Goal: Task Accomplishment & Management: Use online tool/utility

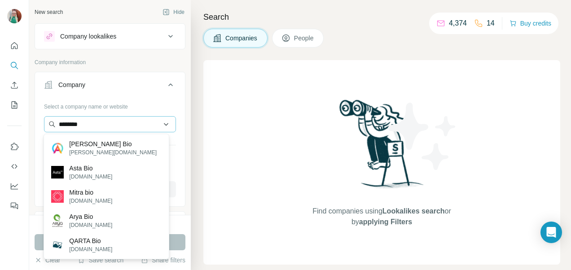
click at [103, 126] on input "********" at bounding box center [110, 124] width 132 height 16
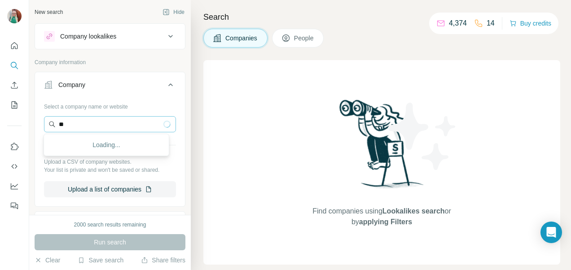
type input "*"
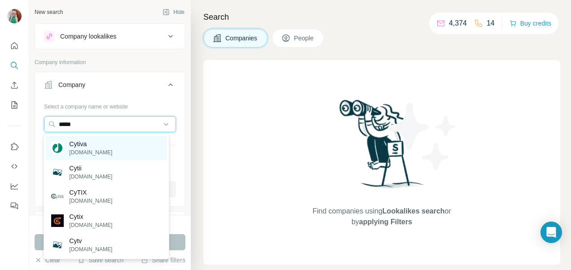
type input "*****"
click at [77, 146] on p "Cytiva" at bounding box center [90, 144] width 43 height 9
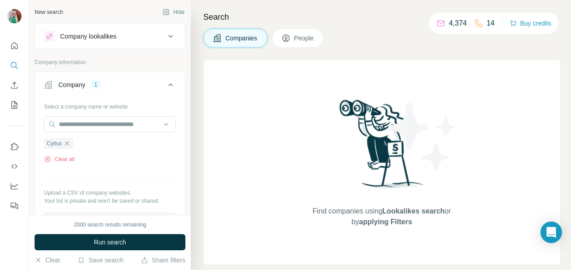
click at [95, 242] on span "Run search" at bounding box center [110, 242] width 32 height 9
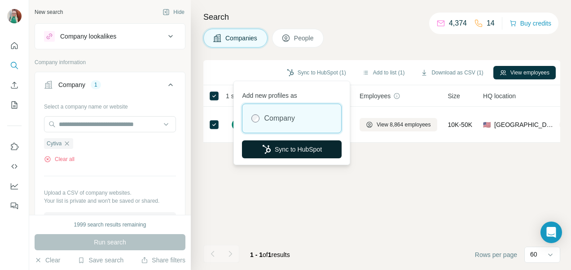
click at [289, 150] on button "Sync to HubSpot" at bounding box center [292, 149] width 100 height 18
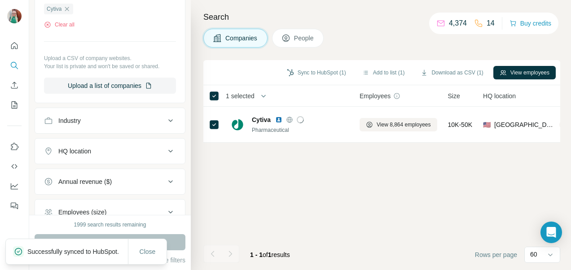
click at [303, 39] on span "People" at bounding box center [304, 38] width 21 height 9
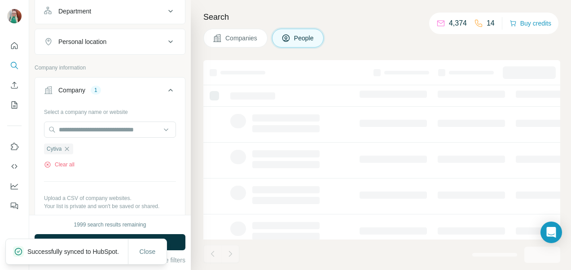
scroll to position [273, 0]
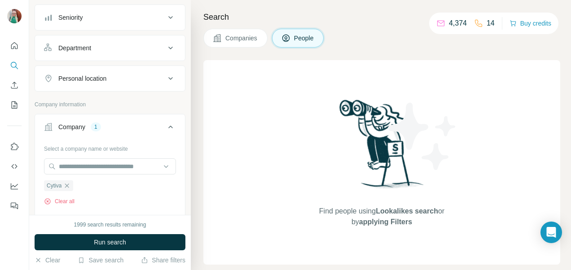
scroll to position [8, 0]
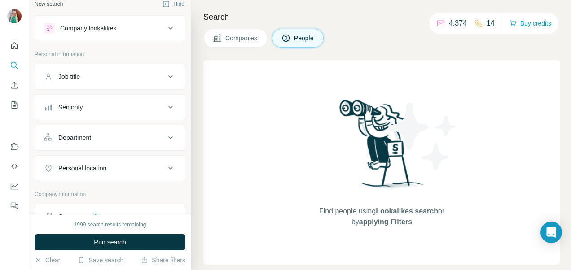
click at [106, 78] on div "Job title" at bounding box center [104, 76] width 121 height 9
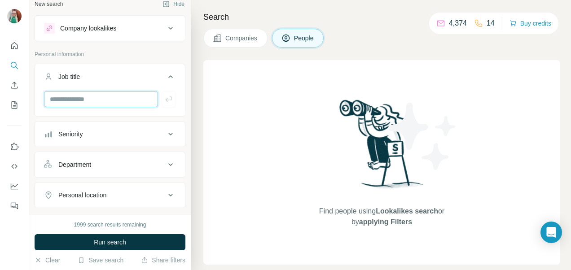
click at [91, 98] on input "text" at bounding box center [101, 99] width 114 height 16
type input "********"
click at [164, 97] on icon "button" at bounding box center [168, 99] width 9 height 9
click at [109, 97] on input "text" at bounding box center [101, 99] width 114 height 16
type input "**********"
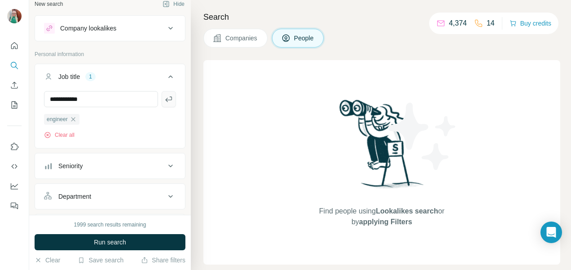
click at [164, 98] on icon "button" at bounding box center [168, 99] width 9 height 9
click at [88, 101] on input "text" at bounding box center [101, 99] width 114 height 16
type input "**********"
click at [168, 102] on button "button" at bounding box center [169, 99] width 14 height 16
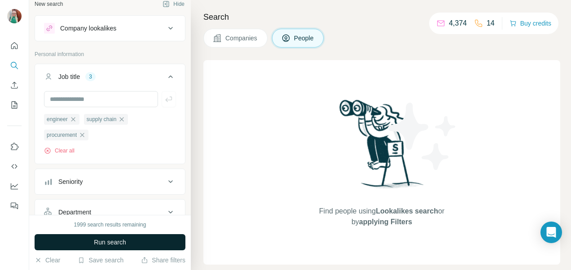
click at [127, 240] on button "Run search" at bounding box center [110, 242] width 151 height 16
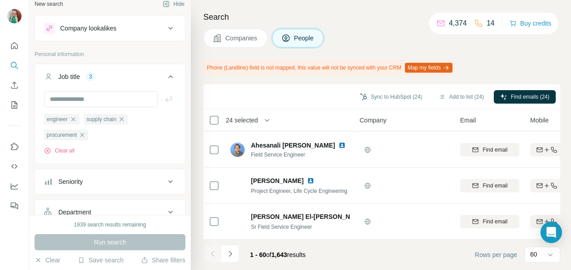
scroll to position [2049, 0]
click at [226, 250] on icon "Navigate to next page" at bounding box center [230, 253] width 9 height 9
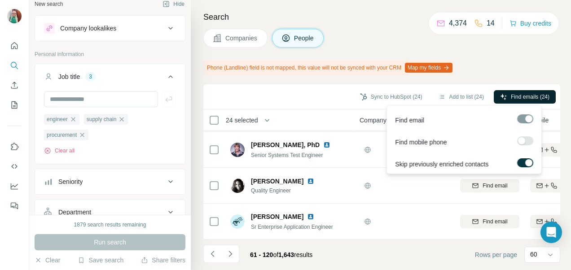
click at [518, 98] on span "Find emails (24)" at bounding box center [530, 97] width 39 height 8
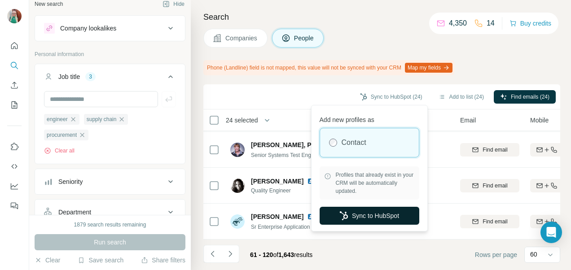
click at [356, 212] on button "Sync to HubSpot" at bounding box center [369, 216] width 100 height 18
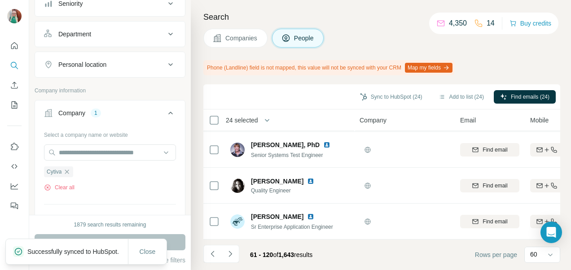
scroll to position [224, 0]
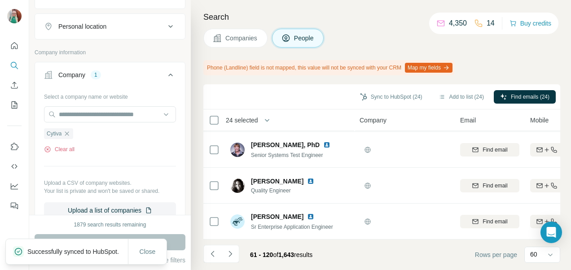
click at [68, 132] on icon "button" at bounding box center [66, 133] width 7 height 7
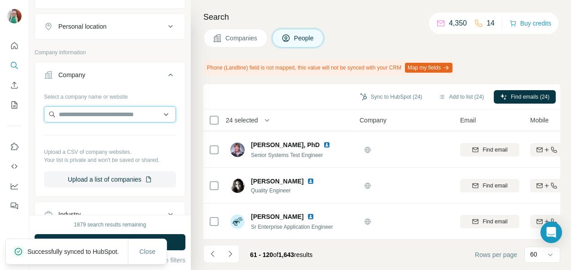
click at [69, 114] on input "text" at bounding box center [110, 114] width 132 height 16
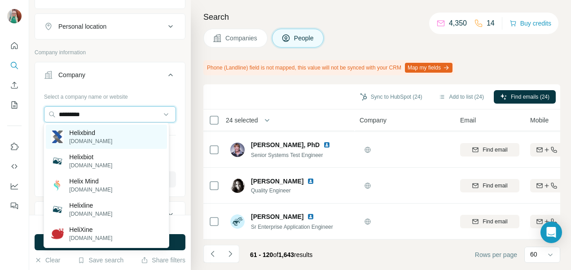
type input "*********"
click at [102, 129] on p "Helixbind" at bounding box center [90, 132] width 43 height 9
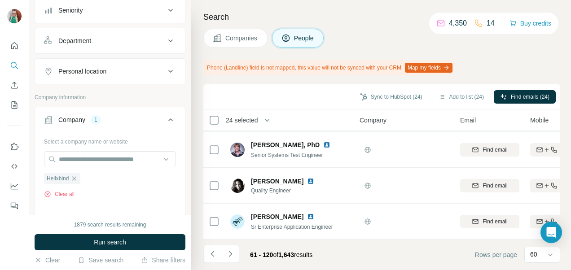
scroll to position [45, 0]
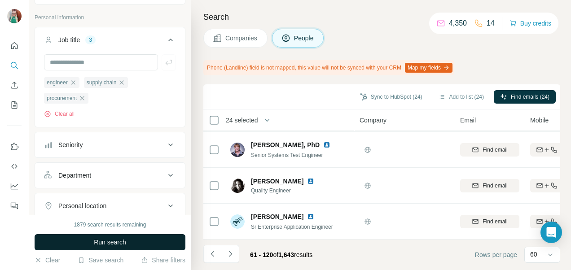
click at [94, 242] on span "Run search" at bounding box center [110, 242] width 32 height 9
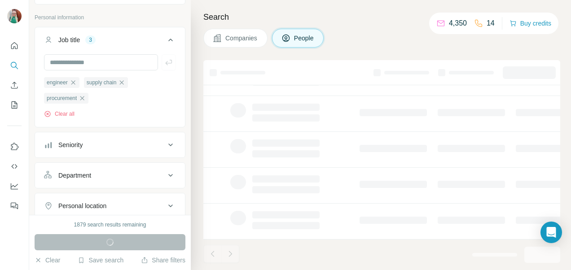
scroll to position [39, 0]
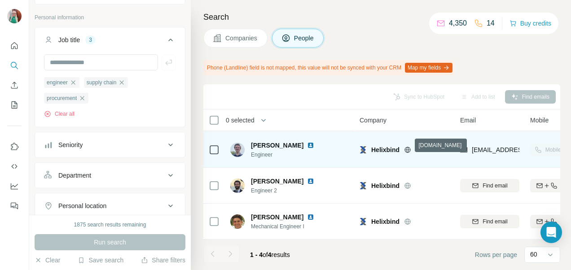
click at [407, 146] on icon at bounding box center [407, 149] width 7 height 7
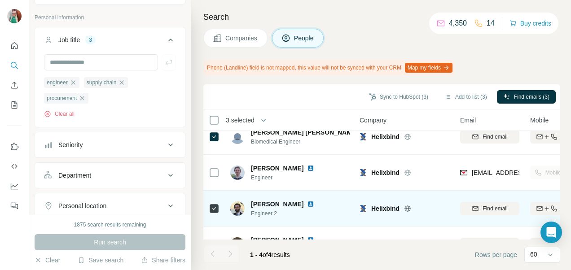
scroll to position [0, 0]
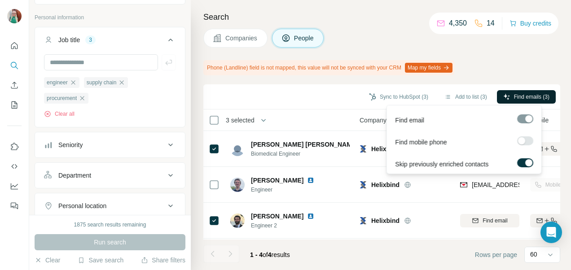
click at [503, 97] on icon "button" at bounding box center [506, 96] width 7 height 7
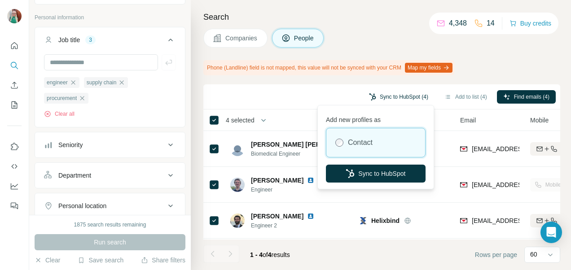
click at [392, 96] on button "Sync to HubSpot (4)" at bounding box center [399, 96] width 72 height 13
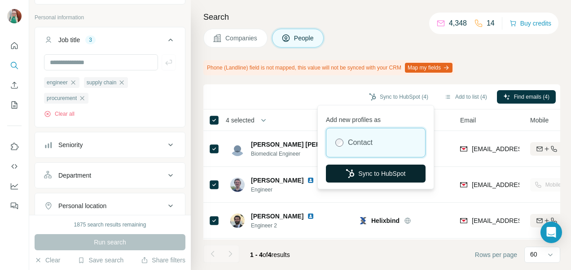
click at [370, 171] on button "Sync to HubSpot" at bounding box center [376, 174] width 100 height 18
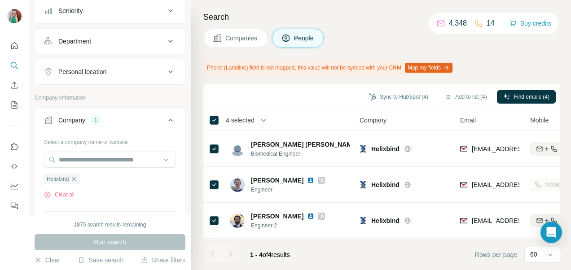
scroll to position [179, 0]
click at [73, 179] on icon "button" at bounding box center [73, 178] width 7 height 7
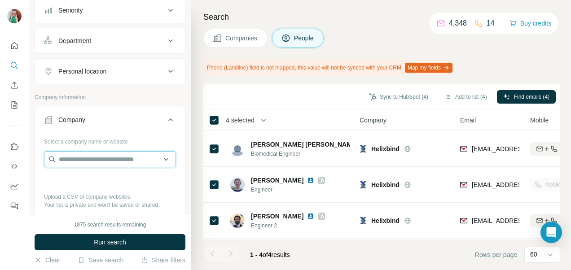
click at [66, 161] on input "text" at bounding box center [110, 159] width 132 height 16
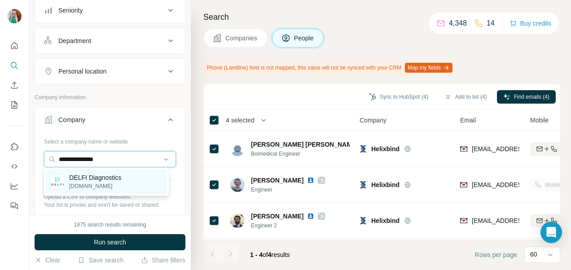
type input "**********"
click at [78, 191] on div "DELFI Diagnostics [DOMAIN_NAME]" at bounding box center [106, 182] width 121 height 24
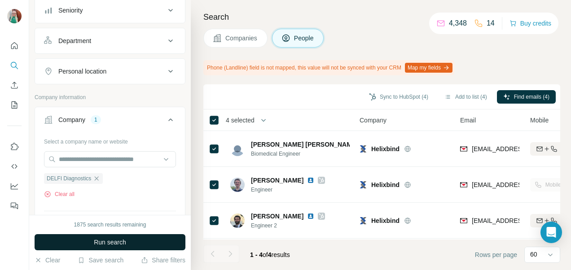
click at [97, 243] on span "Run search" at bounding box center [110, 242] width 32 height 9
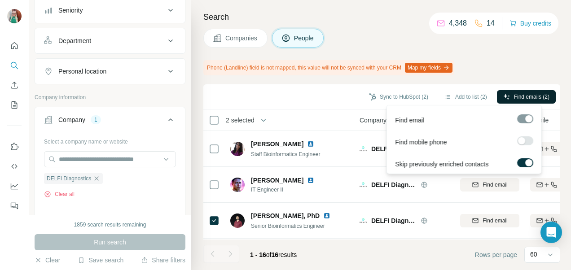
click at [516, 95] on span "Find emails (2)" at bounding box center [531, 97] width 35 height 8
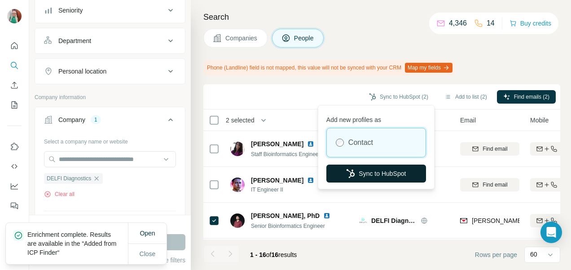
click at [385, 172] on button "Sync to HubSpot" at bounding box center [376, 174] width 100 height 18
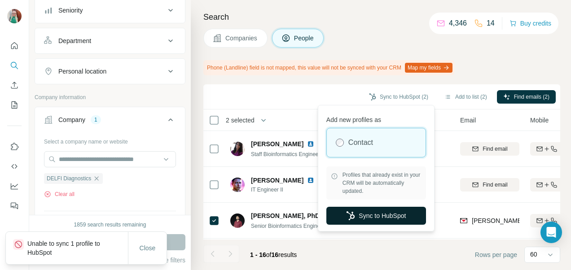
click at [354, 215] on button "Sync to HubSpot" at bounding box center [376, 216] width 100 height 18
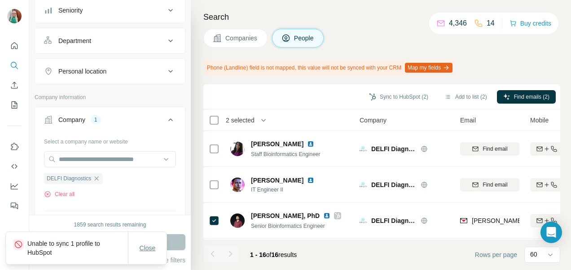
click at [149, 246] on span "Close" at bounding box center [148, 248] width 16 height 9
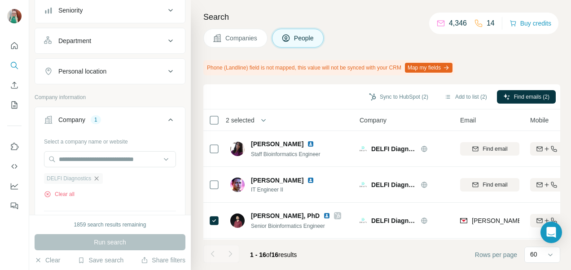
click at [100, 177] on icon "button" at bounding box center [96, 178] width 7 height 7
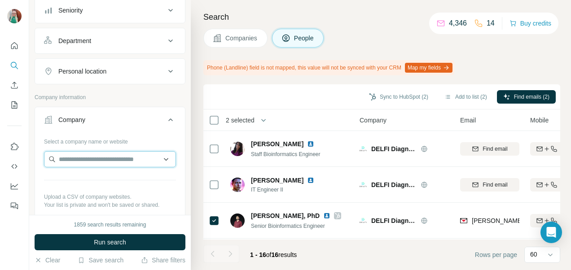
click at [100, 161] on input "text" at bounding box center [110, 159] width 132 height 16
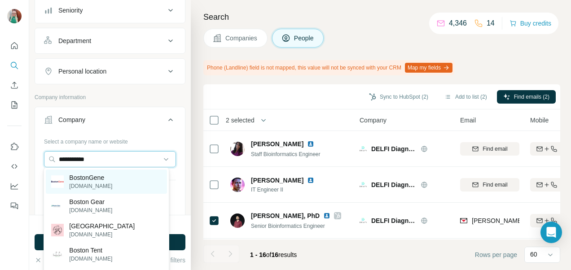
type input "**********"
click at [101, 175] on p "BostonGene" at bounding box center [90, 177] width 43 height 9
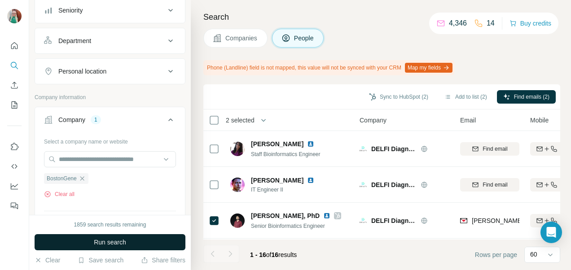
click at [122, 238] on span "Run search" at bounding box center [110, 242] width 32 height 9
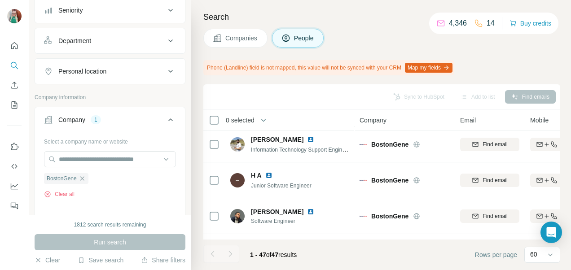
scroll to position [640, 0]
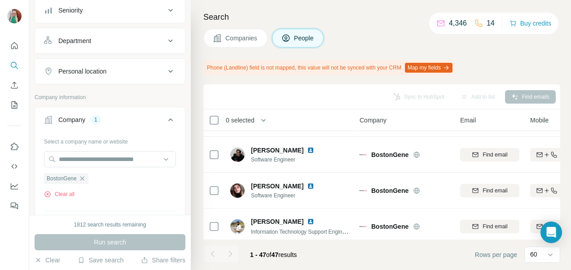
click at [82, 175] on icon "button" at bounding box center [82, 178] width 7 height 7
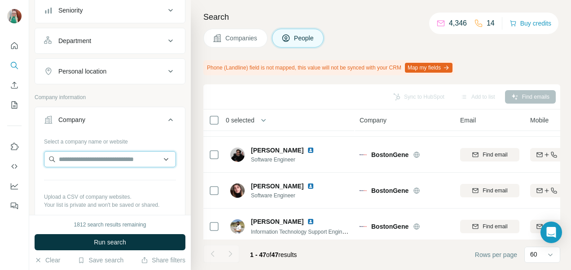
drag, startPoint x: 92, startPoint y: 161, endPoint x: 97, endPoint y: 164, distance: 5.9
click at [93, 160] on input "text" at bounding box center [110, 159] width 132 height 16
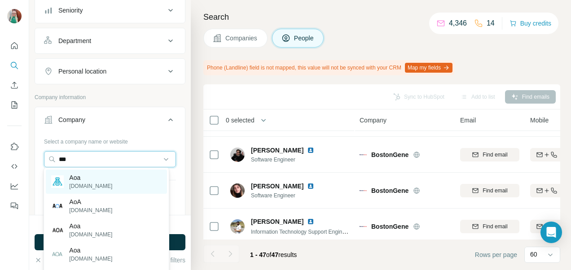
type input "***"
click at [104, 179] on p "Aoa" at bounding box center [90, 177] width 43 height 9
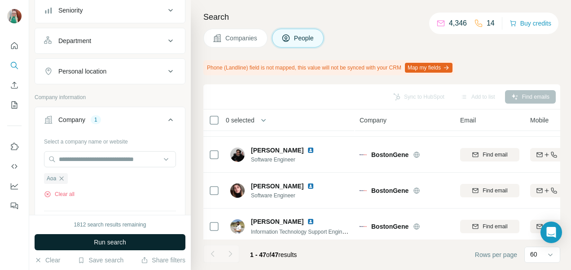
click at [111, 239] on span "Run search" at bounding box center [110, 242] width 32 height 9
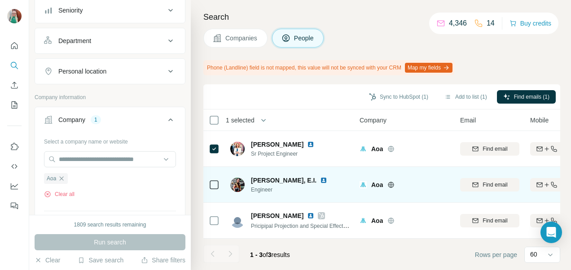
scroll to position [3, 0]
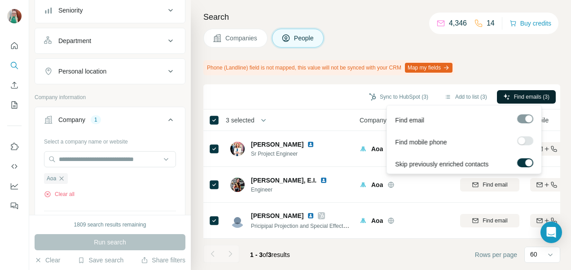
click at [525, 96] on span "Find emails (3)" at bounding box center [531, 97] width 35 height 8
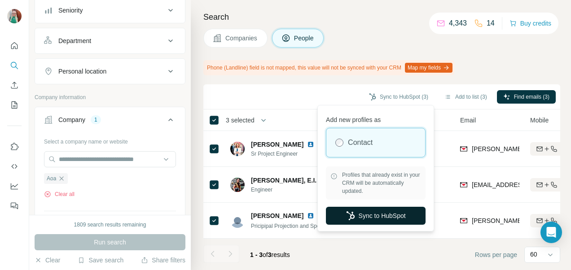
click at [373, 214] on button "Sync to HubSpot" at bounding box center [376, 216] width 100 height 18
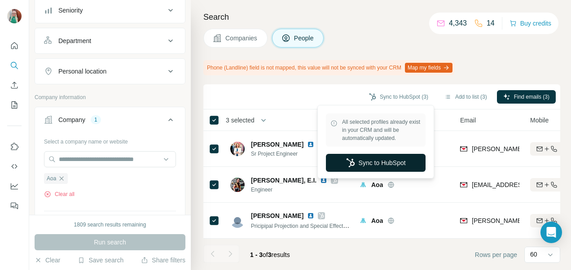
click at [381, 163] on button "Sync to HubSpot" at bounding box center [376, 163] width 100 height 18
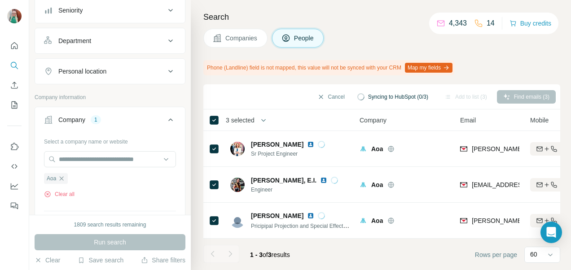
scroll to position [0, 0]
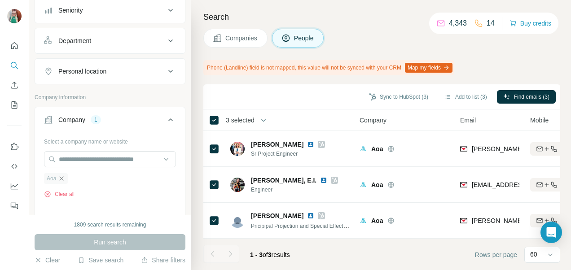
click at [62, 179] on icon "button" at bounding box center [61, 178] width 7 height 7
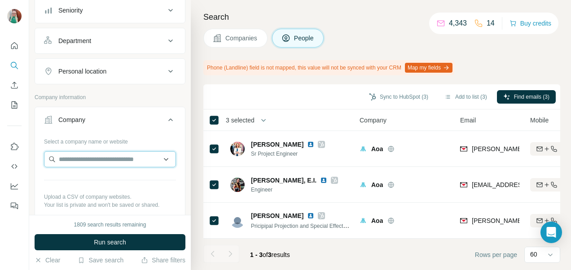
click at [65, 158] on input "text" at bounding box center [110, 159] width 132 height 16
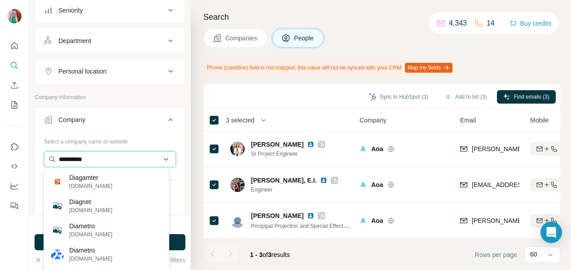
type input "**********"
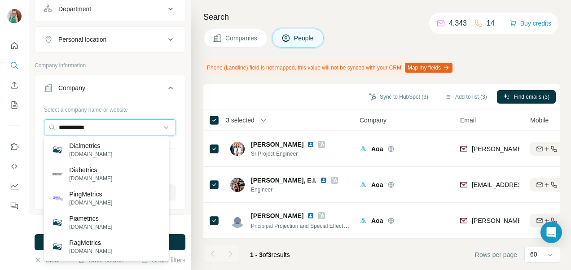
scroll to position [224, 0]
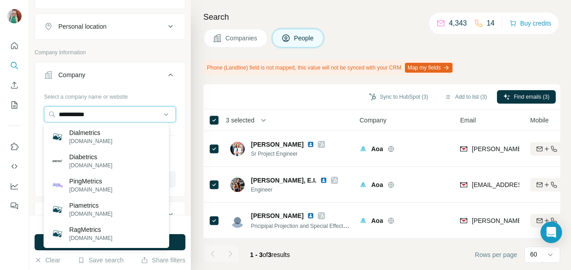
drag, startPoint x: 101, startPoint y: 112, endPoint x: 9, endPoint y: 122, distance: 92.5
click at [9, 122] on div "**********" at bounding box center [285, 135] width 571 height 270
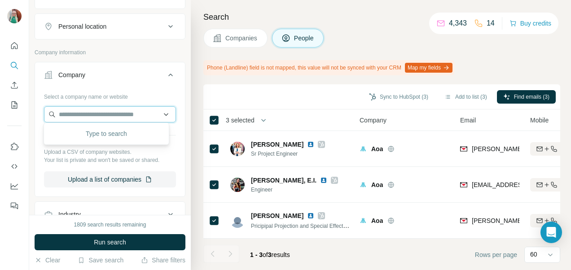
click at [112, 111] on input "text" at bounding box center [110, 114] width 132 height 16
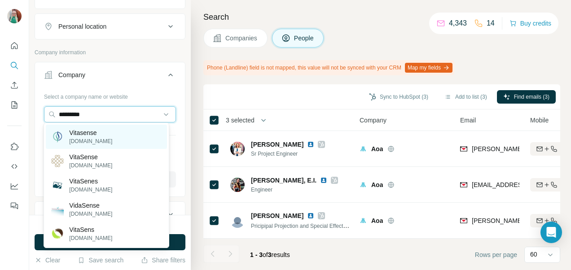
type input "*********"
click at [106, 141] on p "[DOMAIN_NAME]" at bounding box center [90, 141] width 43 height 8
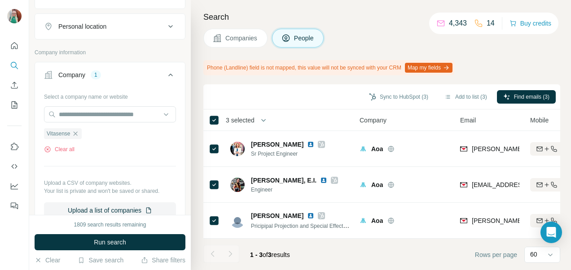
click at [109, 240] on span "Run search" at bounding box center [110, 242] width 32 height 9
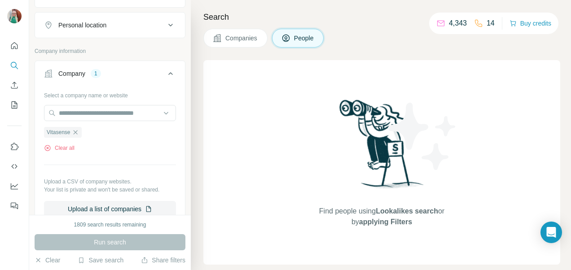
scroll to position [224, 0]
click at [78, 131] on icon "button" at bounding box center [75, 133] width 7 height 7
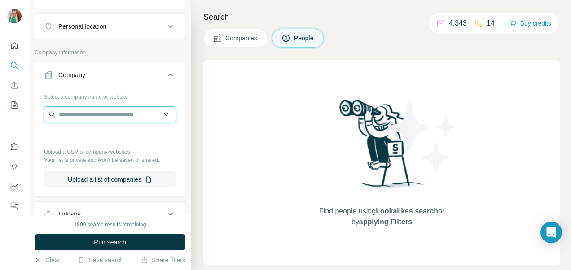
click at [79, 114] on input "text" at bounding box center [110, 114] width 132 height 16
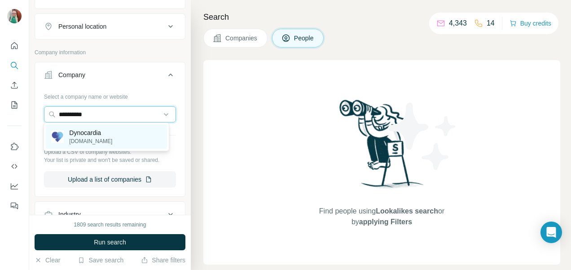
type input "**********"
click at [89, 133] on p "Dynocardia" at bounding box center [90, 132] width 43 height 9
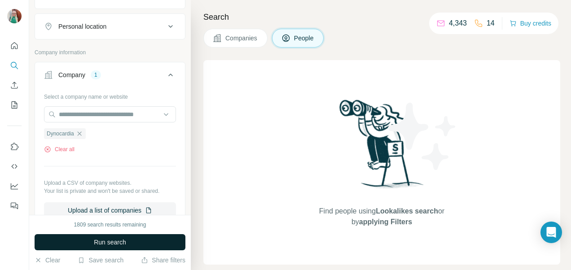
click at [114, 240] on span "Run search" at bounding box center [110, 242] width 32 height 9
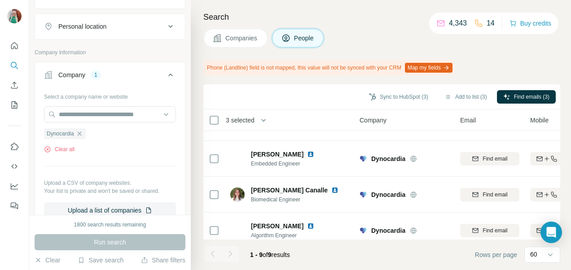
scroll to position [219, 0]
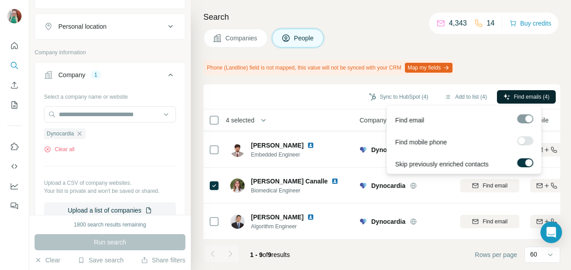
click at [507, 93] on icon "button" at bounding box center [506, 96] width 7 height 7
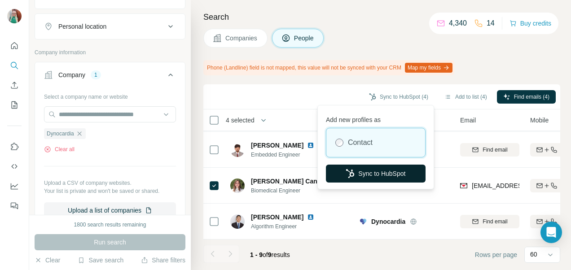
click at [373, 175] on button "Sync to HubSpot" at bounding box center [376, 174] width 100 height 18
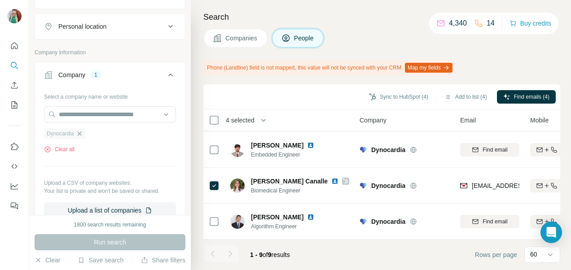
click at [83, 131] on icon "button" at bounding box center [79, 133] width 7 height 7
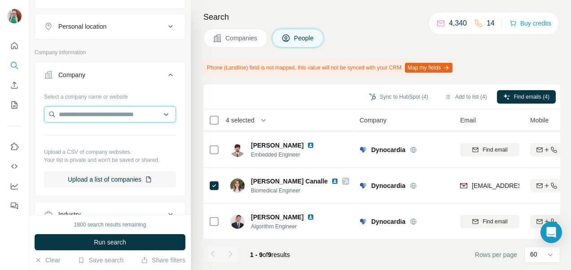
click at [71, 111] on input "text" at bounding box center [110, 114] width 132 height 16
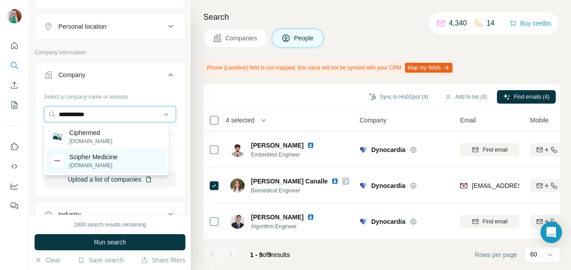
type input "**********"
click at [98, 156] on p "Scipher Medicine" at bounding box center [93, 157] width 48 height 9
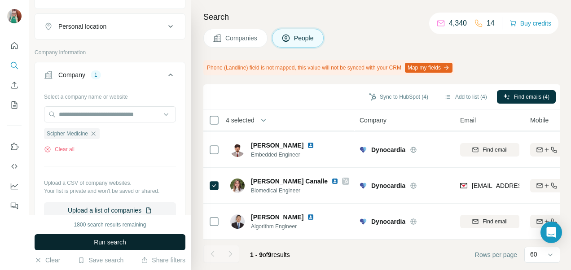
click at [110, 243] on span "Run search" at bounding box center [110, 242] width 32 height 9
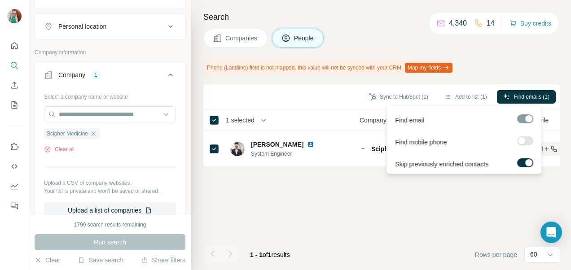
drag, startPoint x: 516, startPoint y: 94, endPoint x: 494, endPoint y: 98, distance: 22.4
click at [516, 94] on span "Find emails (1)" at bounding box center [531, 97] width 35 height 8
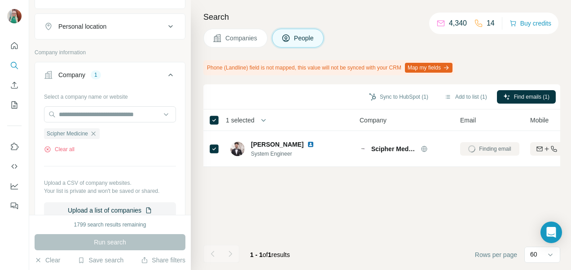
click at [468, 200] on div "Sync to HubSpot (1) Add to list (1) Find emails (1) 1 selected People Company E…" at bounding box center [381, 177] width 357 height 186
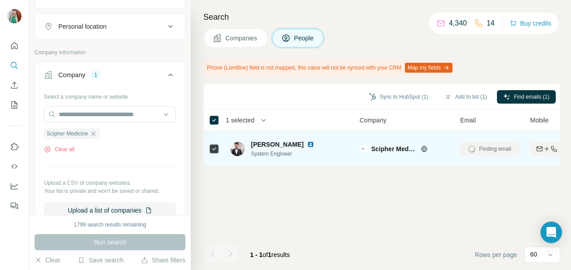
click at [423, 148] on icon at bounding box center [423, 148] width 7 height 7
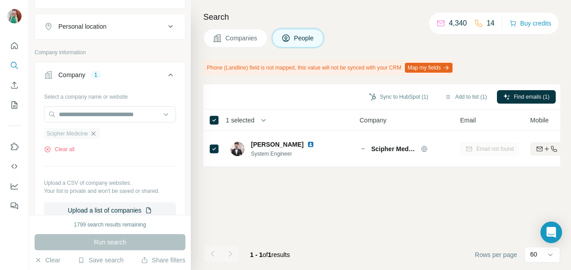
click at [96, 133] on icon "button" at bounding box center [94, 133] width 4 height 4
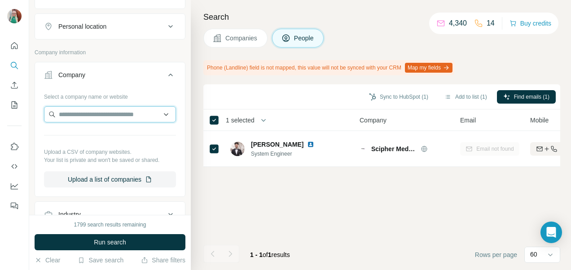
click at [82, 111] on input "text" at bounding box center [110, 114] width 132 height 16
click at [175, 154] on div "Select a company name or website Upload a CSV of company websites. Your list is…" at bounding box center [110, 141] width 150 height 105
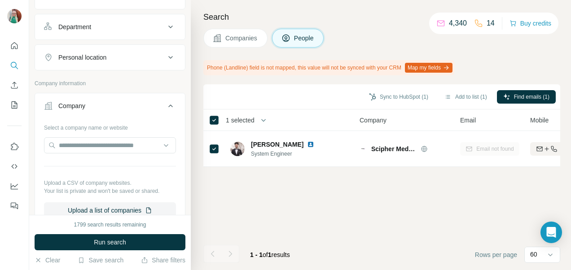
scroll to position [179, 0]
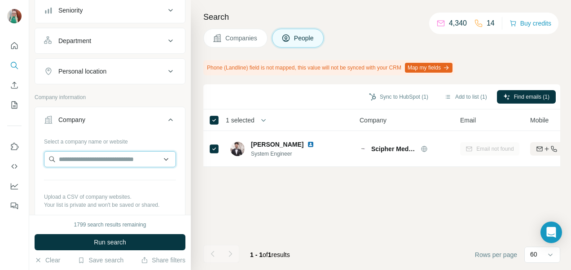
click at [76, 161] on input "text" at bounding box center [110, 159] width 132 height 16
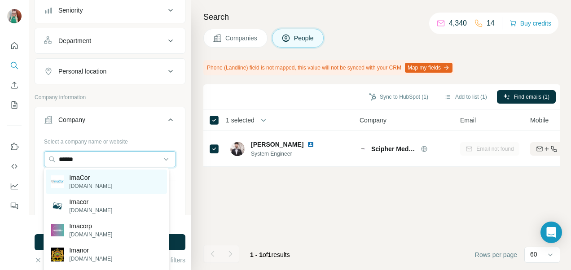
type input "******"
click at [83, 177] on p "ImaCor" at bounding box center [90, 177] width 43 height 9
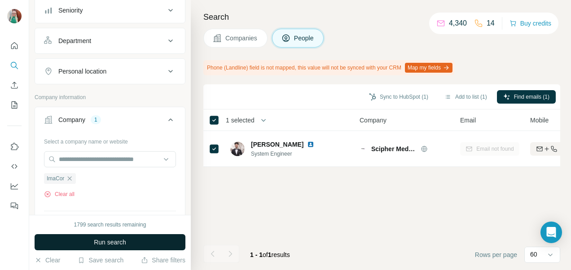
click at [105, 242] on span "Run search" at bounding box center [110, 242] width 32 height 9
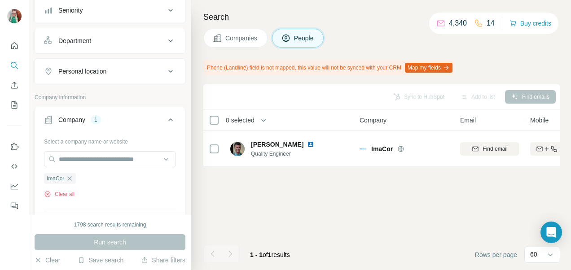
scroll to position [135, 0]
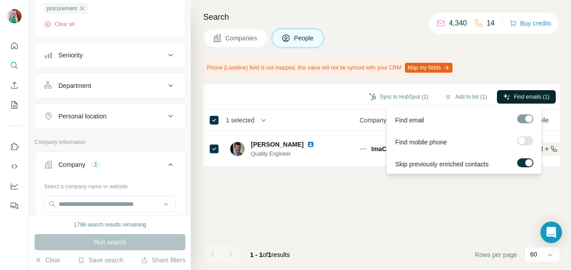
click at [517, 94] on span "Find emails (1)" at bounding box center [531, 97] width 35 height 8
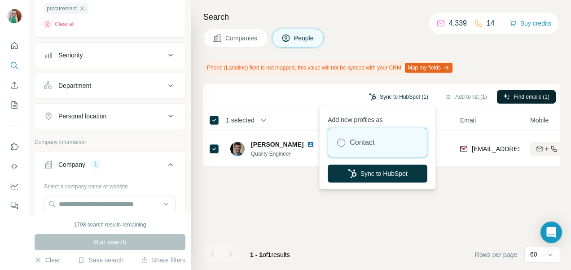
click at [385, 96] on button "Sync to HubSpot (1)" at bounding box center [399, 96] width 72 height 13
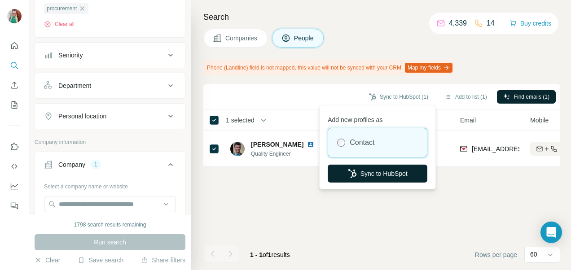
click at [380, 172] on button "Sync to HubSpot" at bounding box center [378, 174] width 100 height 18
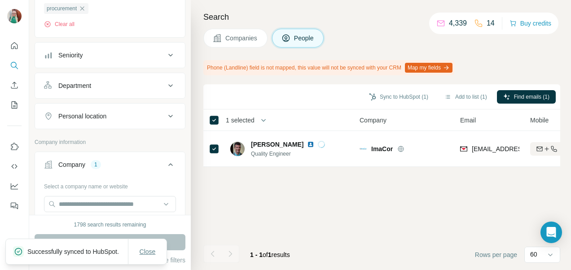
click at [153, 248] on span "Close" at bounding box center [148, 251] width 16 height 9
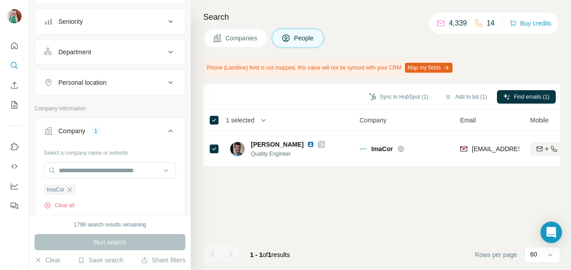
scroll to position [224, 0]
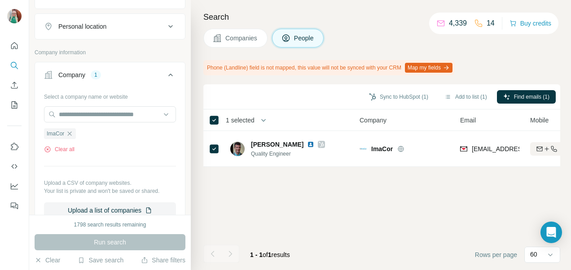
drag, startPoint x: 67, startPoint y: 132, endPoint x: 71, endPoint y: 121, distance: 11.4
click at [67, 132] on icon "button" at bounding box center [69, 133] width 7 height 7
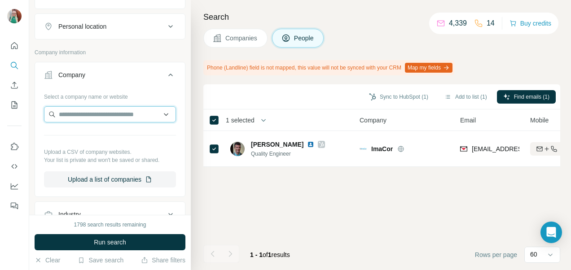
click at [70, 114] on input "text" at bounding box center [110, 114] width 132 height 16
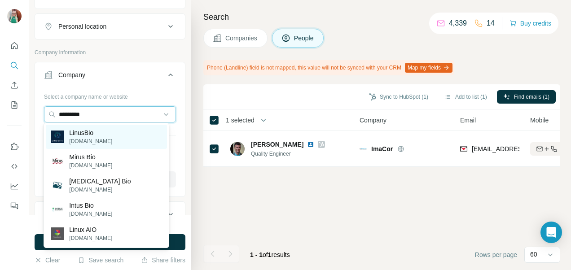
type input "*********"
click at [127, 132] on div "[PERSON_NAME][DOMAIN_NAME]" at bounding box center [106, 137] width 121 height 24
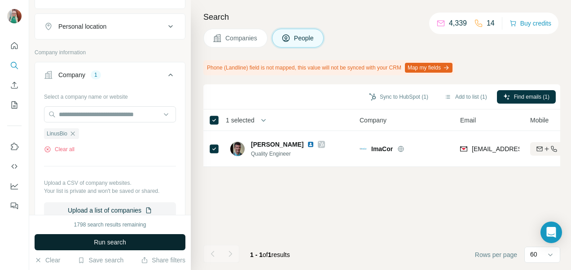
click at [116, 245] on span "Run search" at bounding box center [110, 242] width 32 height 9
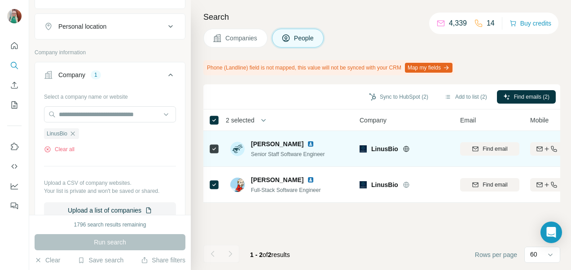
click at [405, 150] on icon at bounding box center [406, 149] width 2 height 6
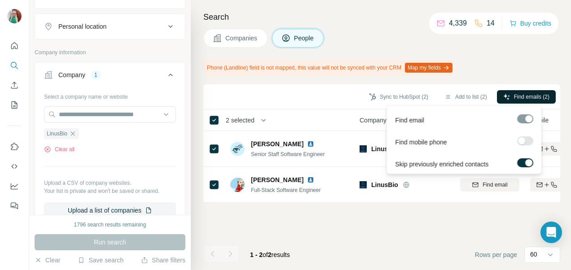
click at [519, 97] on span "Find emails (2)" at bounding box center [531, 97] width 35 height 8
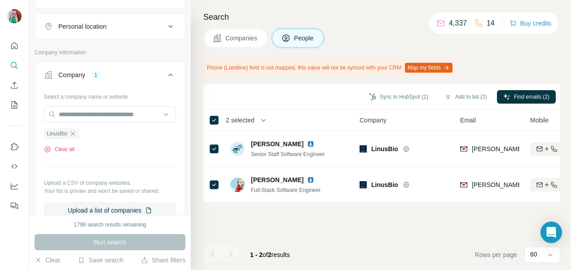
click at [46, 147] on icon "button" at bounding box center [47, 149] width 7 height 7
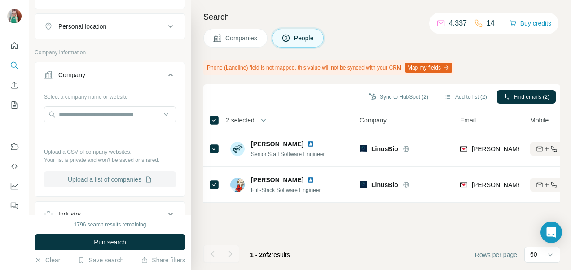
scroll to position [269, 0]
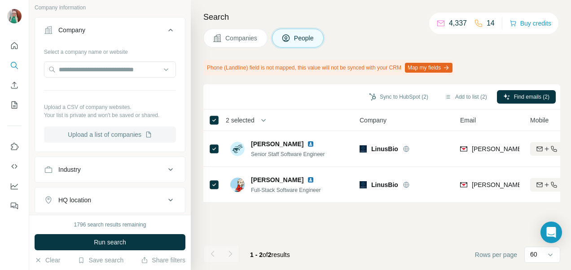
click at [109, 132] on button "Upload a list of companies" at bounding box center [110, 135] width 132 height 16
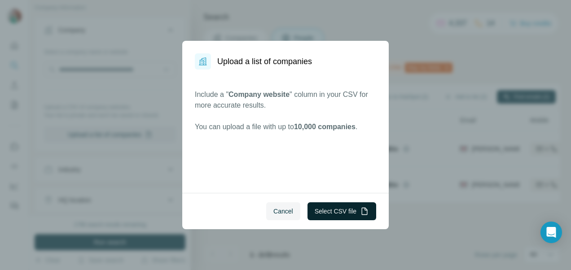
click at [321, 211] on button "Select CSV file" at bounding box center [341, 211] width 69 height 18
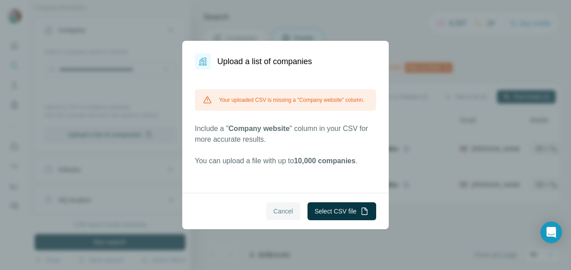
click at [284, 207] on span "Cancel" at bounding box center [283, 211] width 20 height 9
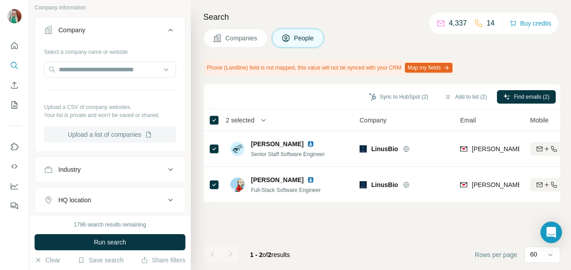
click at [107, 134] on button "Upload a list of companies" at bounding box center [110, 135] width 132 height 16
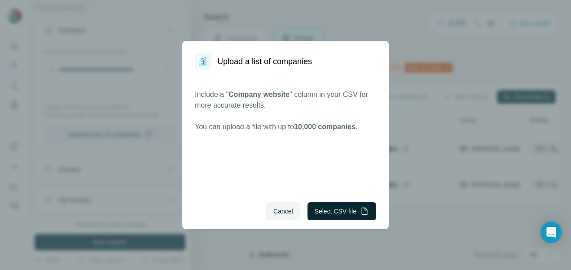
click at [327, 206] on button "Select CSV file" at bounding box center [341, 211] width 69 height 18
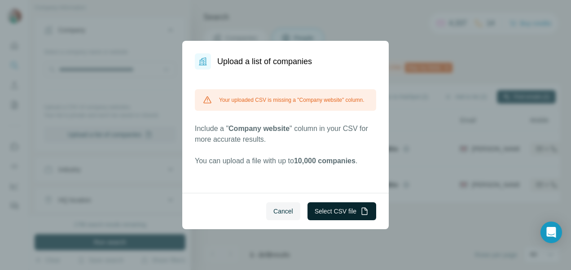
click at [332, 207] on button "Select CSV file" at bounding box center [341, 211] width 69 height 18
click at [282, 207] on span "Cancel" at bounding box center [283, 211] width 20 height 9
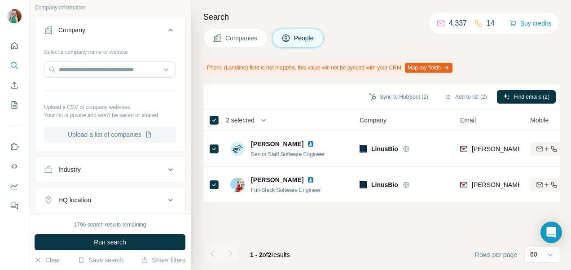
click at [125, 131] on button "Upload a list of companies" at bounding box center [110, 135] width 132 height 16
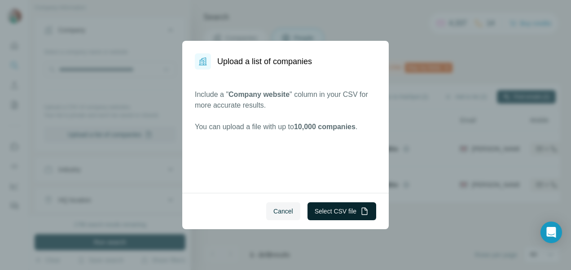
click at [333, 211] on button "Select CSV file" at bounding box center [341, 211] width 69 height 18
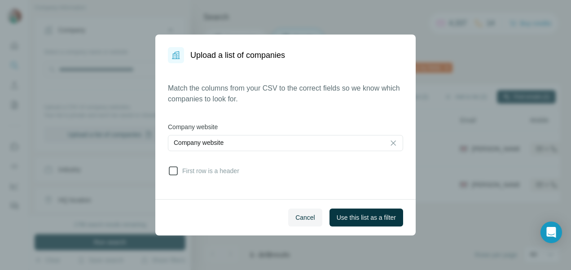
click at [175, 170] on icon at bounding box center [173, 171] width 11 height 11
click at [350, 218] on span "Use this list as a filter" at bounding box center [366, 217] width 59 height 9
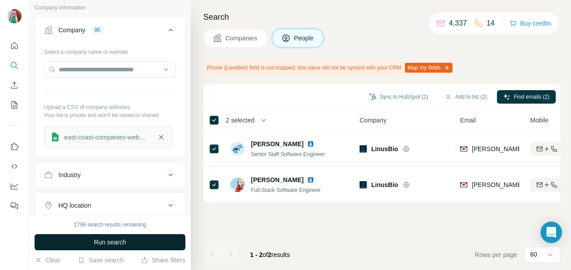
click at [102, 239] on span "Run search" at bounding box center [110, 242] width 32 height 9
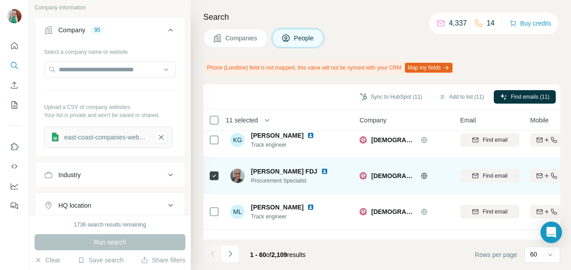
scroll to position [2049, 0]
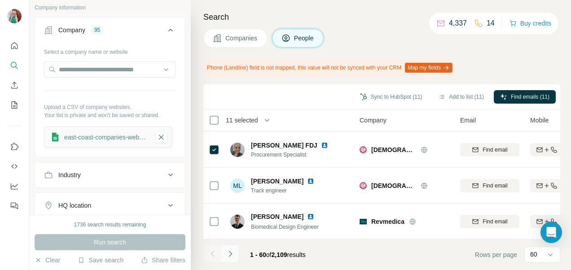
click at [233, 259] on button "Navigate to next page" at bounding box center [230, 254] width 18 height 18
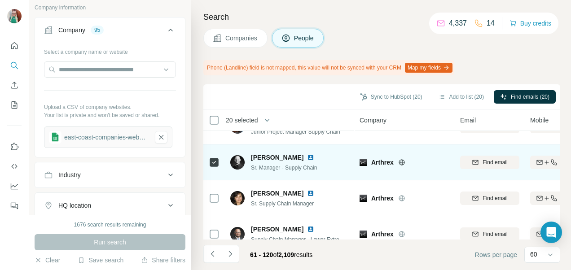
scroll to position [359, 0]
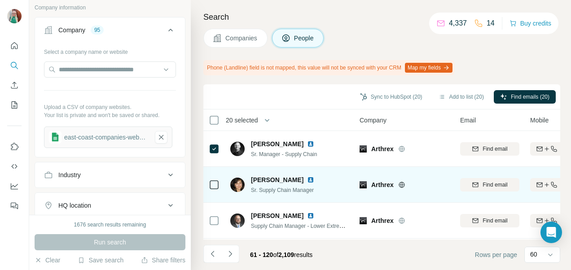
click at [219, 186] on icon at bounding box center [214, 184] width 11 height 11
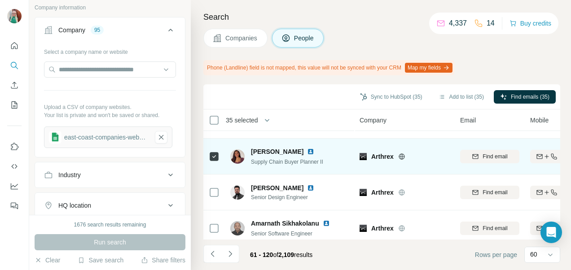
scroll to position [2049, 0]
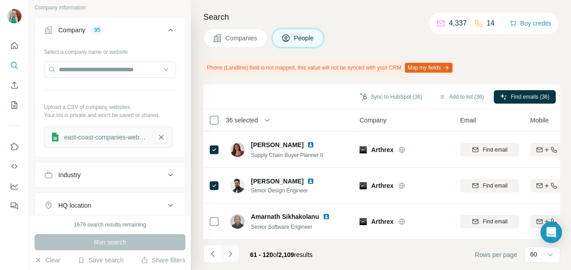
click at [228, 250] on icon "Navigate to next page" at bounding box center [230, 253] width 9 height 9
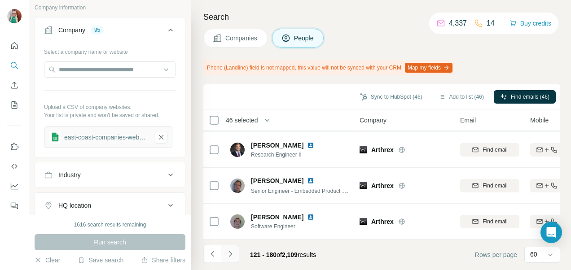
click at [231, 253] on icon "Navigate to next page" at bounding box center [230, 253] width 9 height 9
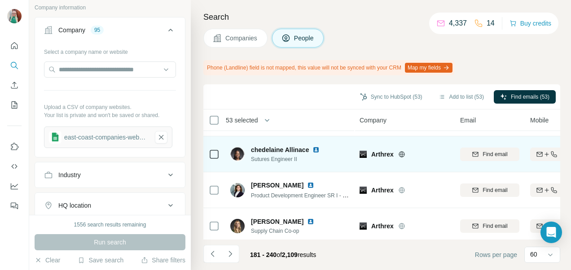
scroll to position [763, 0]
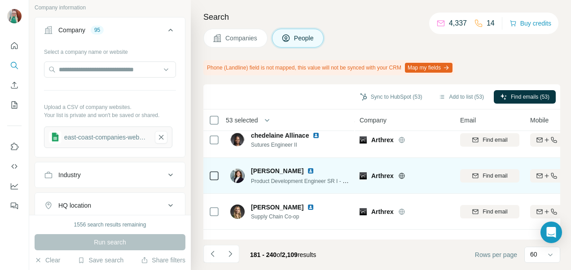
click at [219, 175] on icon at bounding box center [214, 176] width 11 height 11
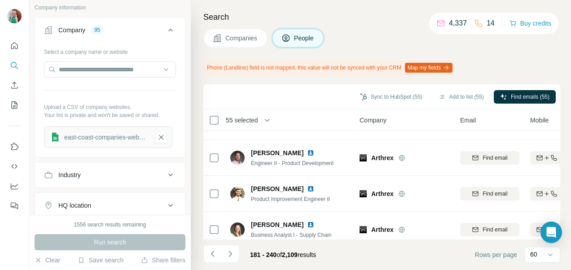
scroll to position [1077, 0]
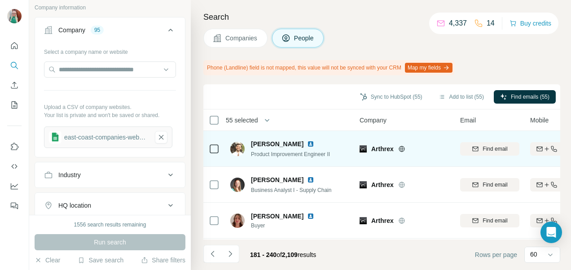
click at [219, 148] on icon at bounding box center [214, 149] width 11 height 11
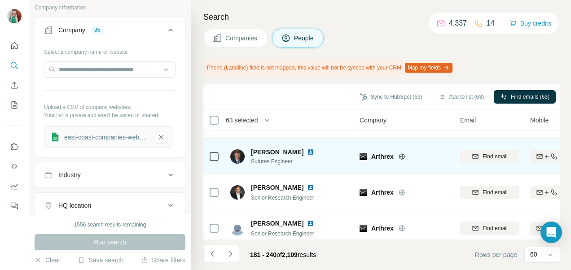
scroll to position [2049, 0]
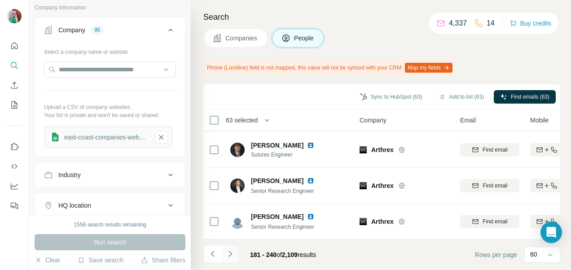
click at [235, 254] on button "Navigate to next page" at bounding box center [230, 254] width 18 height 18
click at [233, 254] on icon "Navigate to next page" at bounding box center [230, 253] width 9 height 9
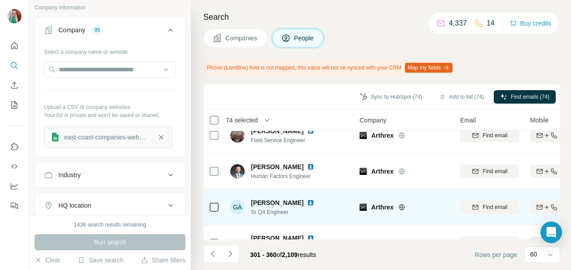
scroll to position [120, 0]
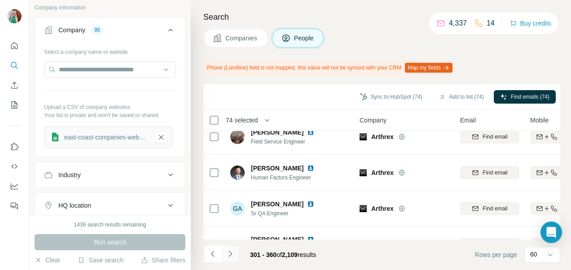
click at [234, 255] on icon "Navigate to next page" at bounding box center [230, 253] width 9 height 9
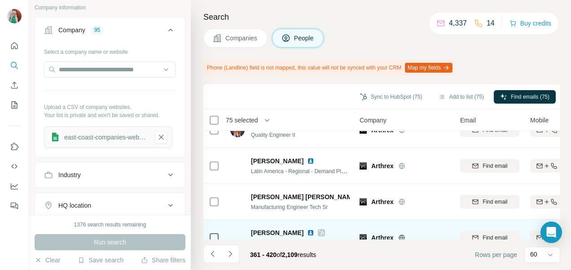
scroll to position [1825, 0]
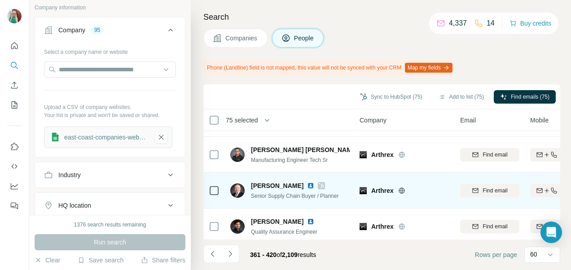
click at [219, 184] on td at bounding box center [214, 191] width 22 height 36
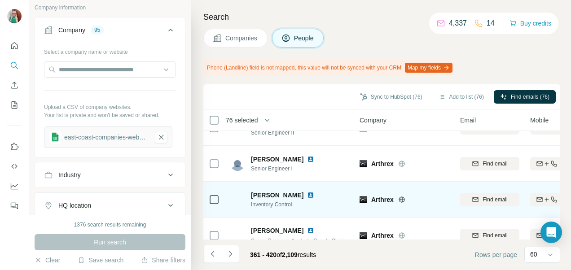
scroll to position [2049, 0]
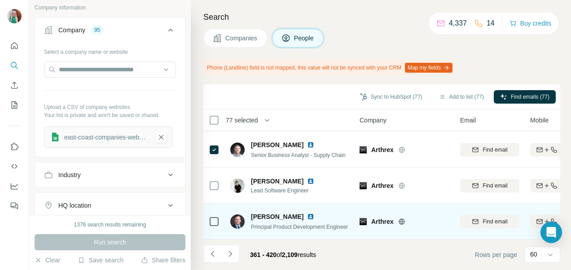
click at [209, 216] on icon at bounding box center [214, 221] width 11 height 11
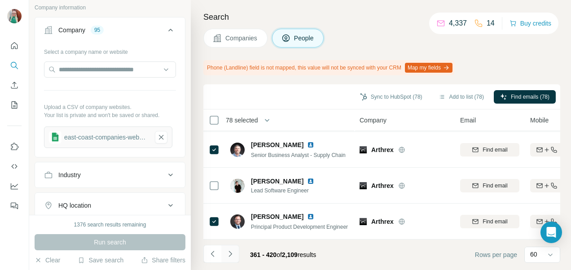
click at [235, 253] on button "Navigate to next page" at bounding box center [230, 254] width 18 height 18
click at [232, 255] on icon "Navigate to next page" at bounding box center [230, 253] width 9 height 9
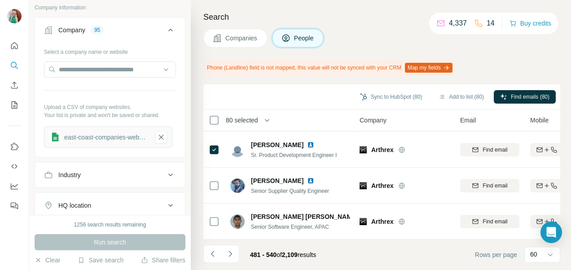
click at [229, 250] on icon "Navigate to next page" at bounding box center [230, 253] width 9 height 9
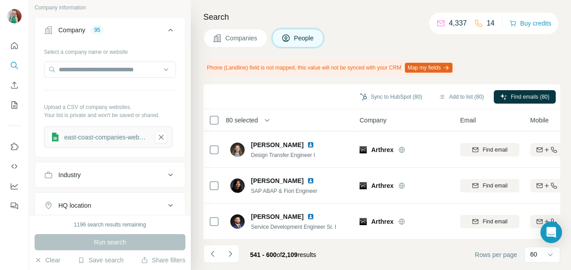
click at [229, 250] on icon "Navigate to next page" at bounding box center [230, 253] width 9 height 9
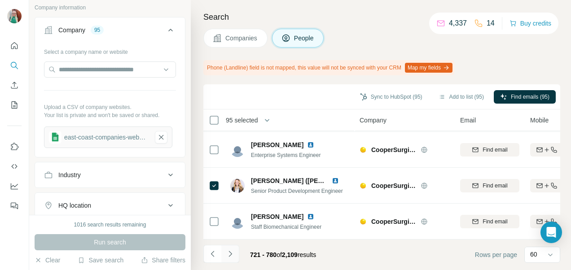
click at [234, 253] on icon "Navigate to next page" at bounding box center [230, 253] width 9 height 9
drag, startPoint x: 559, startPoint y: 222, endPoint x: 568, endPoint y: 171, distance: 51.9
click at [570, 176] on body "New search Hide Company lookalikes Personal information Job title 3 engineer su…" at bounding box center [285, 135] width 571 height 270
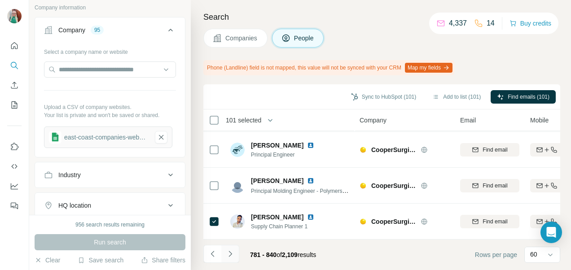
click at [234, 254] on icon "Navigate to next page" at bounding box center [230, 253] width 9 height 9
click at [230, 251] on icon "Navigate to next page" at bounding box center [230, 253] width 9 height 9
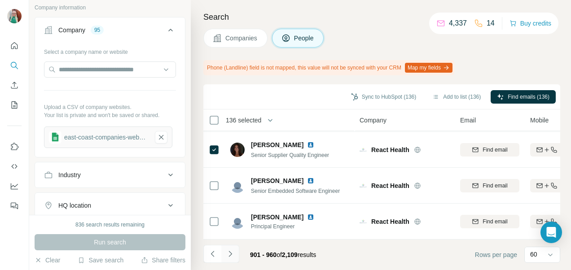
click at [232, 255] on icon "Navigate to next page" at bounding box center [230, 253] width 9 height 9
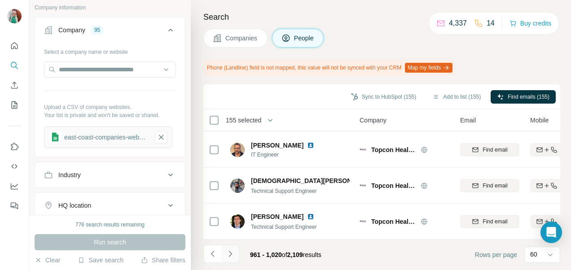
click at [233, 255] on icon "Navigate to next page" at bounding box center [230, 253] width 9 height 9
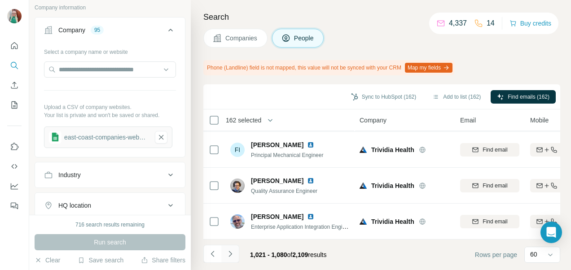
click at [235, 254] on button "Navigate to next page" at bounding box center [230, 254] width 18 height 18
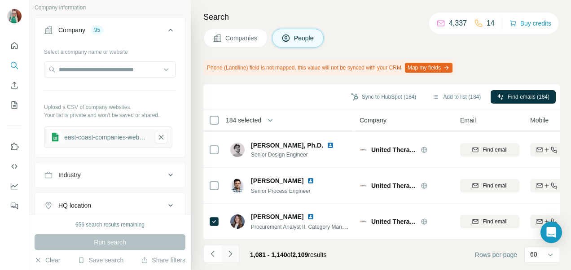
click at [232, 256] on icon "Navigate to next page" at bounding box center [230, 253] width 9 height 9
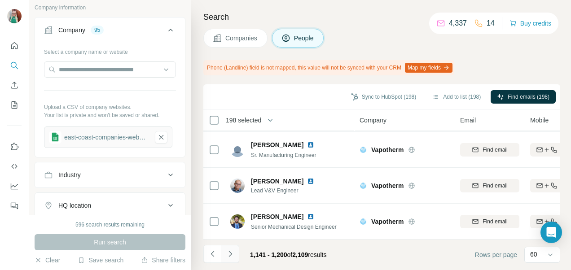
click at [235, 250] on button "Navigate to next page" at bounding box center [230, 254] width 18 height 18
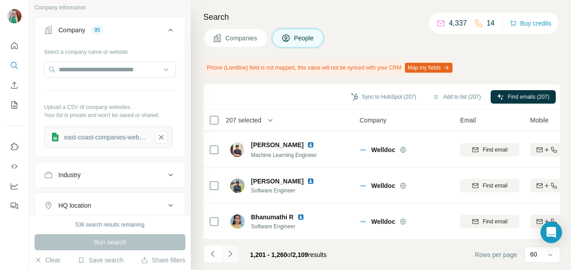
click at [227, 254] on icon "Navigate to next page" at bounding box center [230, 253] width 9 height 9
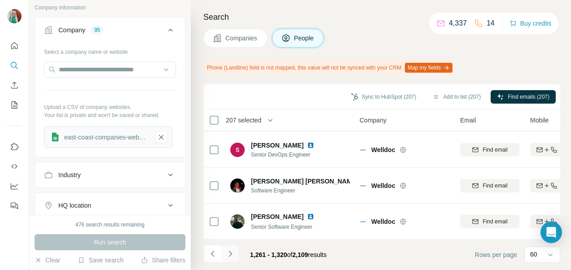
click at [230, 250] on icon "Navigate to next page" at bounding box center [230, 253] width 9 height 9
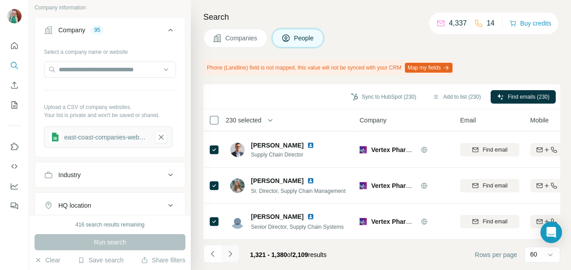
click at [232, 254] on icon "Navigate to next page" at bounding box center [230, 253] width 9 height 9
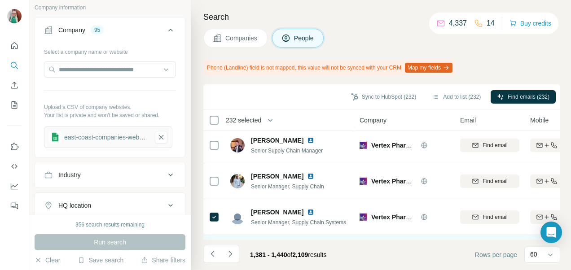
scroll to position [1959, 0]
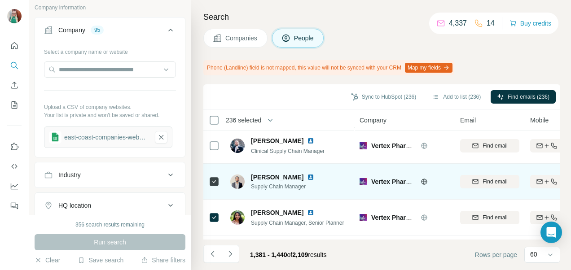
scroll to position [1825, 0]
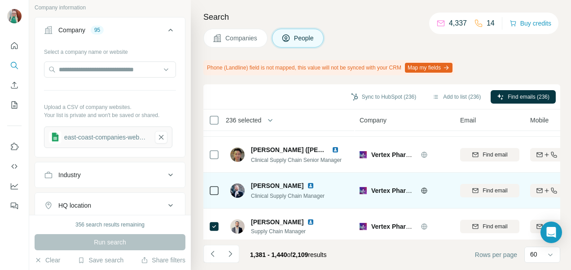
click at [213, 184] on div at bounding box center [214, 190] width 11 height 25
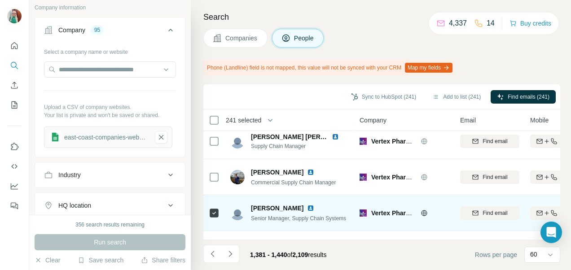
scroll to position [1645, 0]
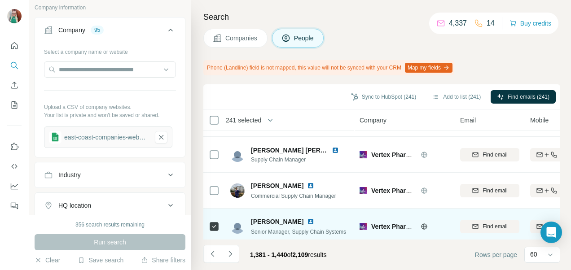
click at [213, 180] on div at bounding box center [214, 190] width 11 height 25
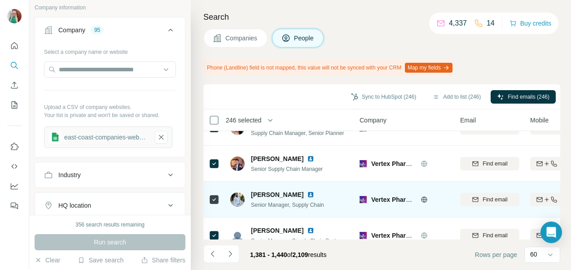
scroll to position [2049, 0]
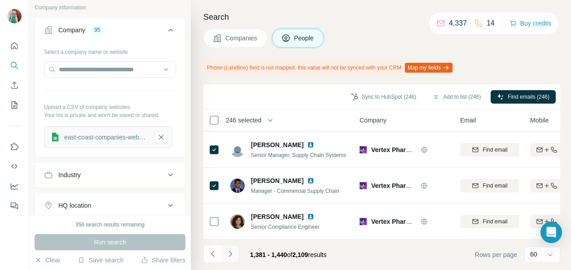
click at [233, 250] on icon "Navigate to next page" at bounding box center [230, 253] width 9 height 9
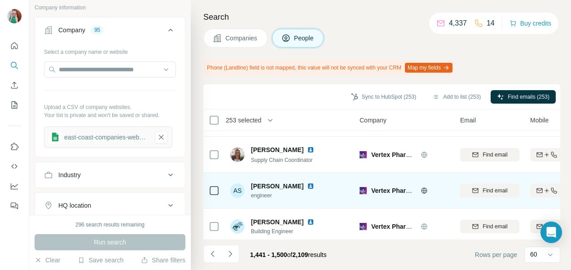
scroll to position [434, 0]
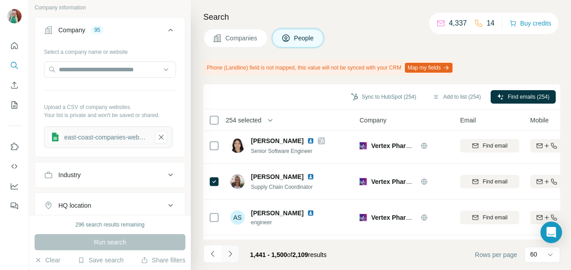
click at [236, 250] on button "Navigate to next page" at bounding box center [230, 254] width 18 height 18
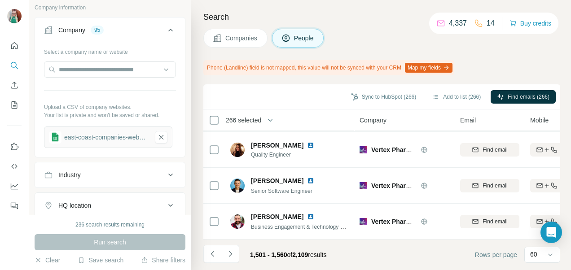
scroll to position [2049, 0]
click at [234, 255] on button "Navigate to next page" at bounding box center [230, 254] width 18 height 18
click at [234, 254] on icon "Navigate to next page" at bounding box center [230, 253] width 9 height 9
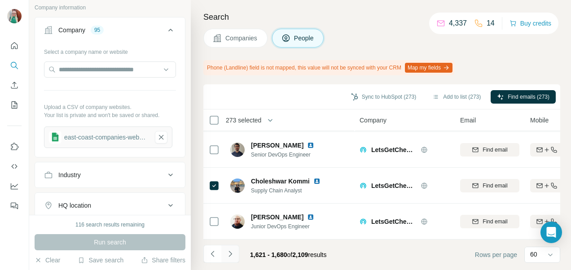
click at [233, 251] on icon "Navigate to next page" at bounding box center [230, 253] width 9 height 9
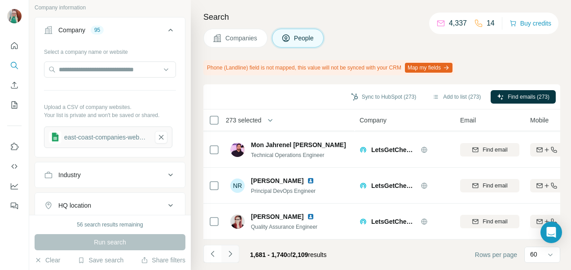
click at [234, 252] on icon "Navigate to next page" at bounding box center [230, 253] width 9 height 9
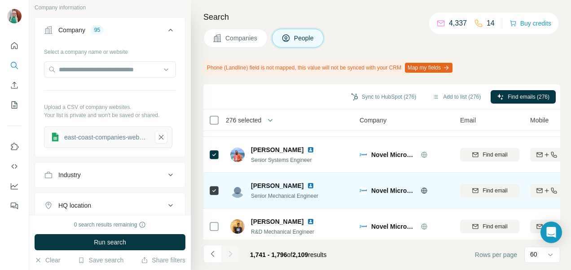
scroll to position [1906, 0]
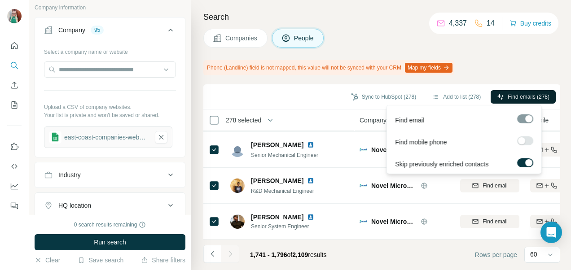
click at [507, 97] on span "Find emails (278)" at bounding box center [528, 97] width 42 height 8
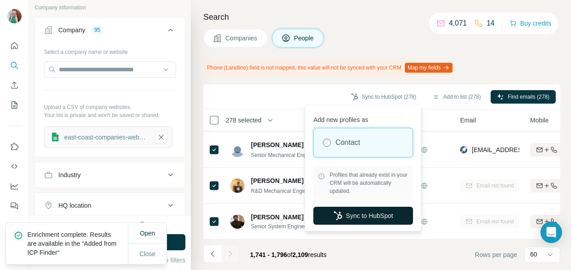
click at [345, 214] on button "Sync to HubSpot" at bounding box center [363, 216] width 100 height 18
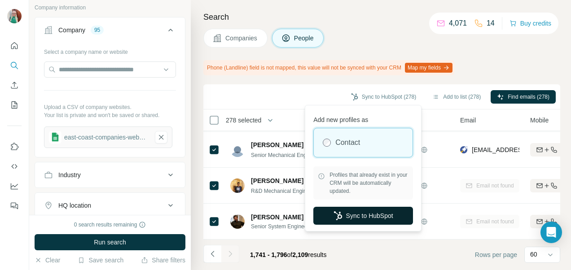
click at [366, 215] on button "Sync to HubSpot" at bounding box center [363, 216] width 100 height 18
